Goal: Information Seeking & Learning: Learn about a topic

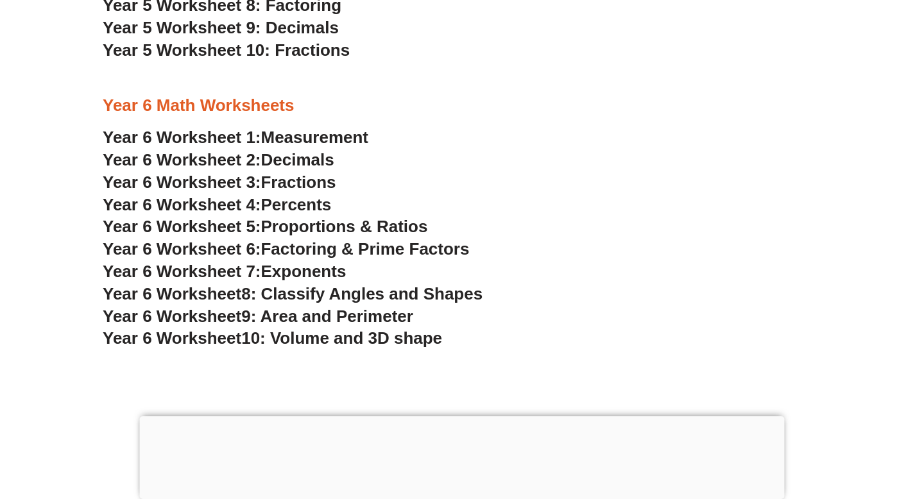
scroll to position [2859, 0]
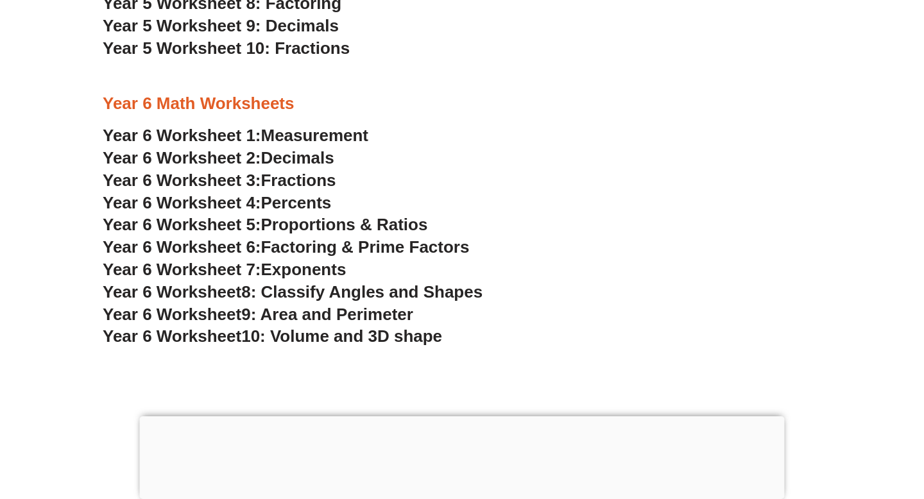
click at [315, 271] on span "Exponents" at bounding box center [303, 269] width 85 height 19
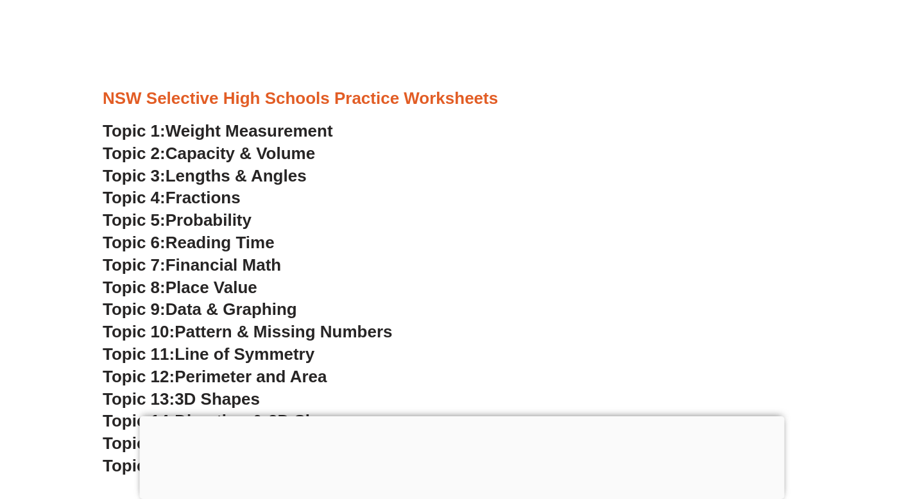
scroll to position [3354, 0]
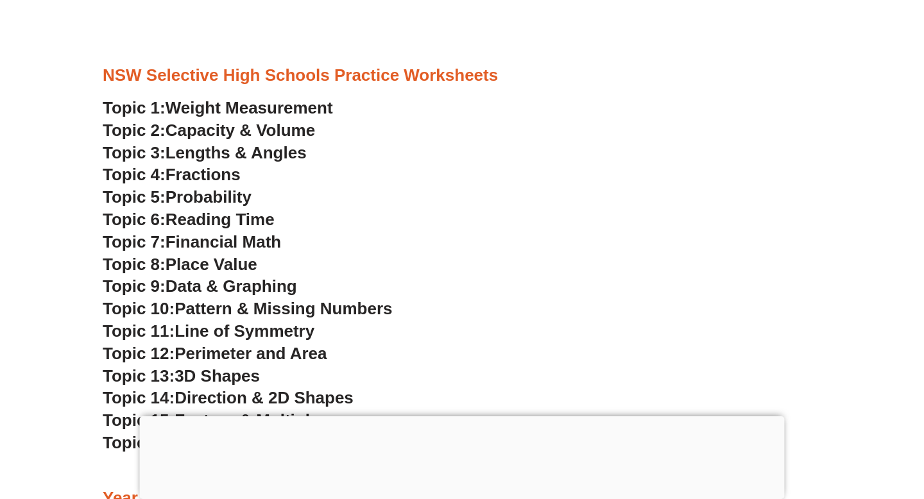
click at [203, 222] on span "Reading Time" at bounding box center [219, 219] width 109 height 19
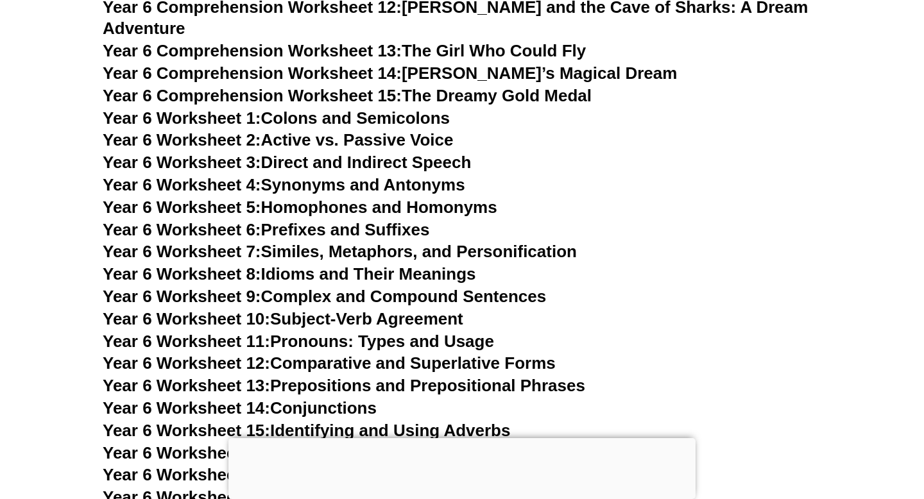
scroll to position [7313, 0]
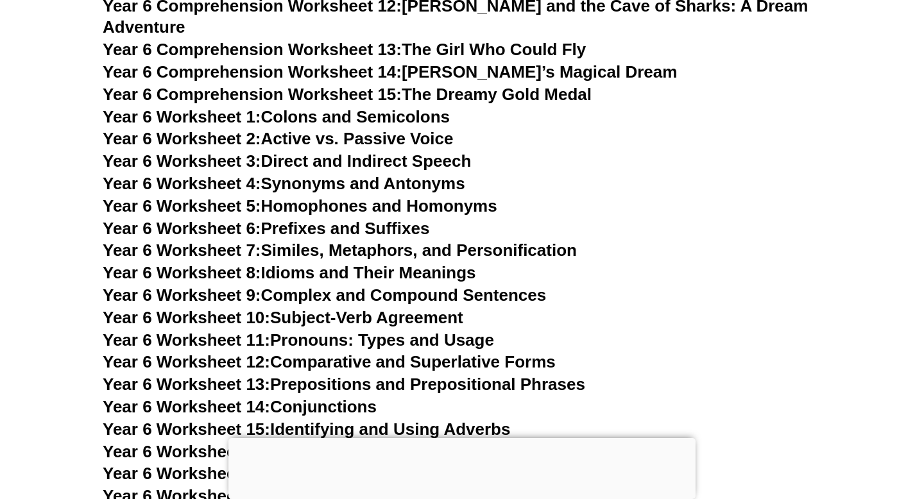
click at [405, 129] on link "Year 6 Worksheet 2: Active vs. Passive Voice" at bounding box center [278, 138] width 350 height 19
